Goal: Go to known website: Access a specific website the user already knows

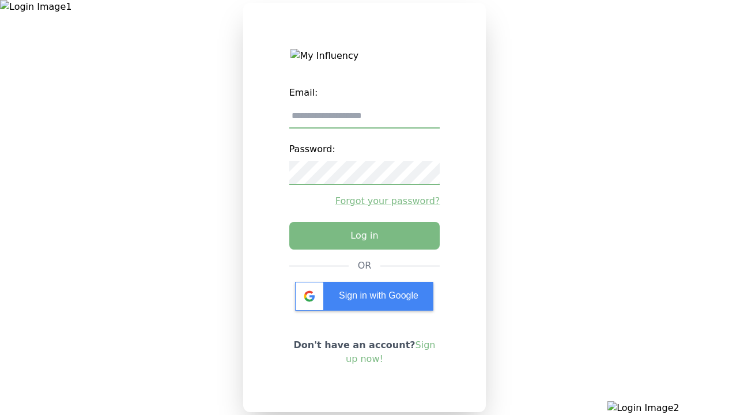
click at [364, 120] on input "email" at bounding box center [364, 116] width 151 height 24
type input "**********"
